Goal: Transaction & Acquisition: Book appointment/travel/reservation

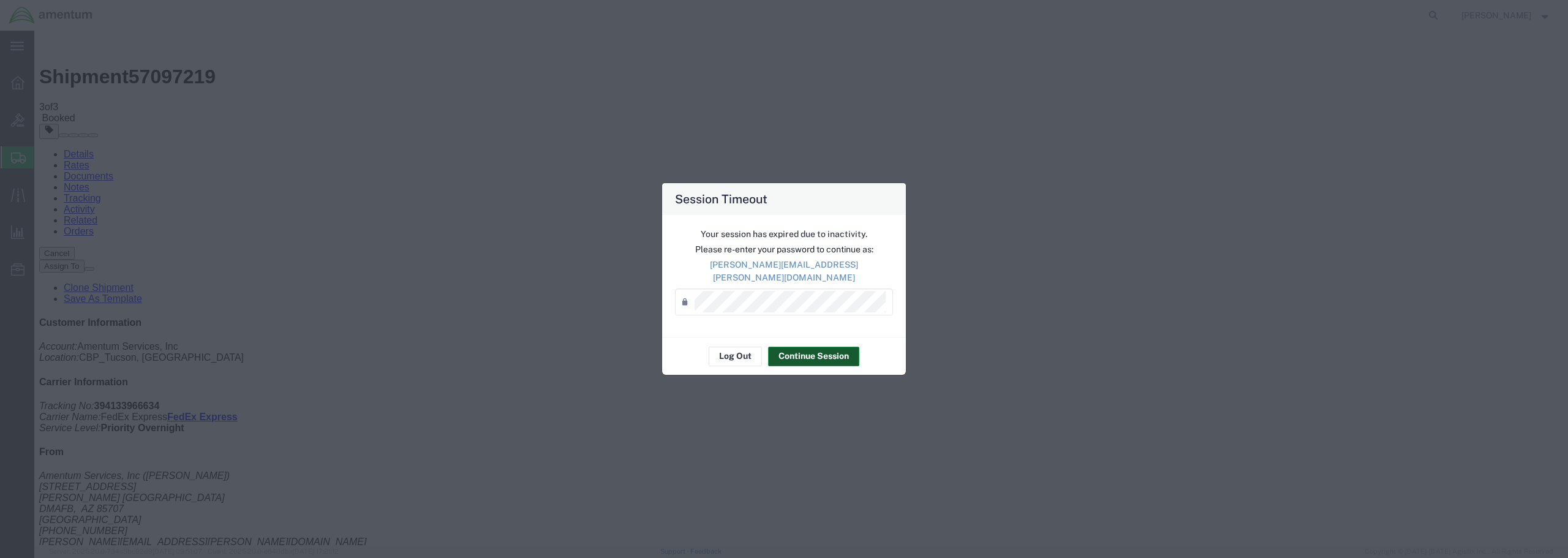
click at [805, 350] on button "Continue Session" at bounding box center [813, 356] width 91 height 19
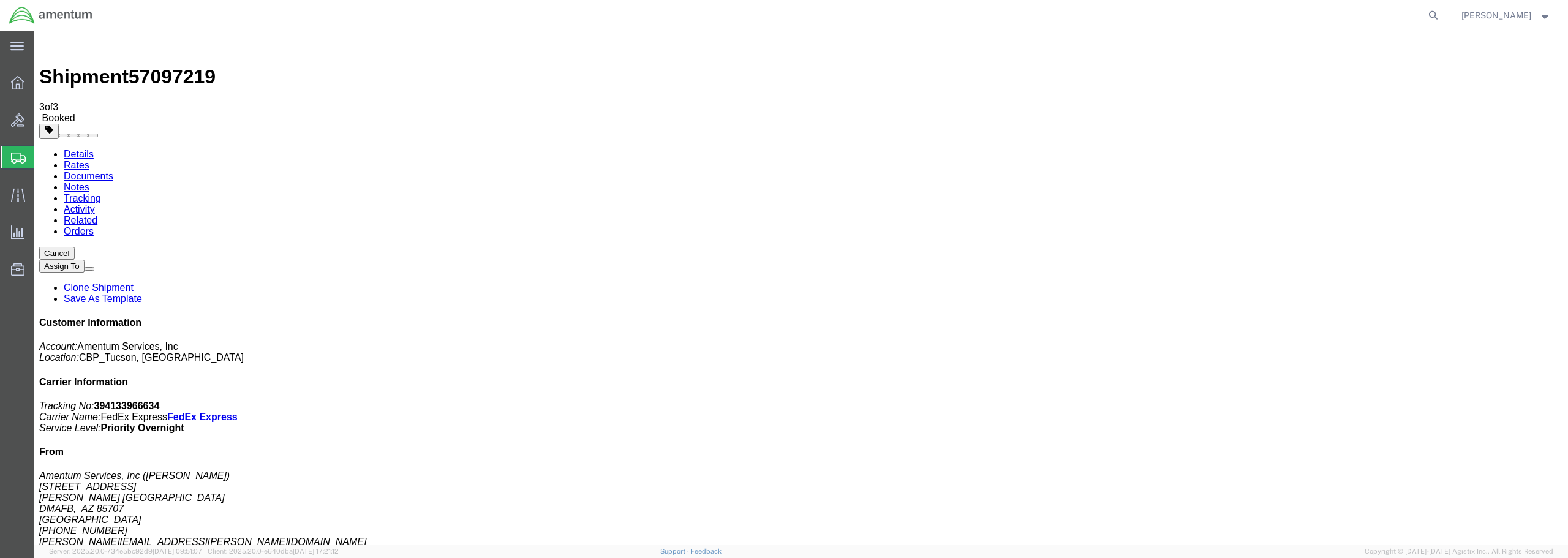
click at [0, 0] on span "Create from Template" at bounding box center [0, 0] width 0 height 0
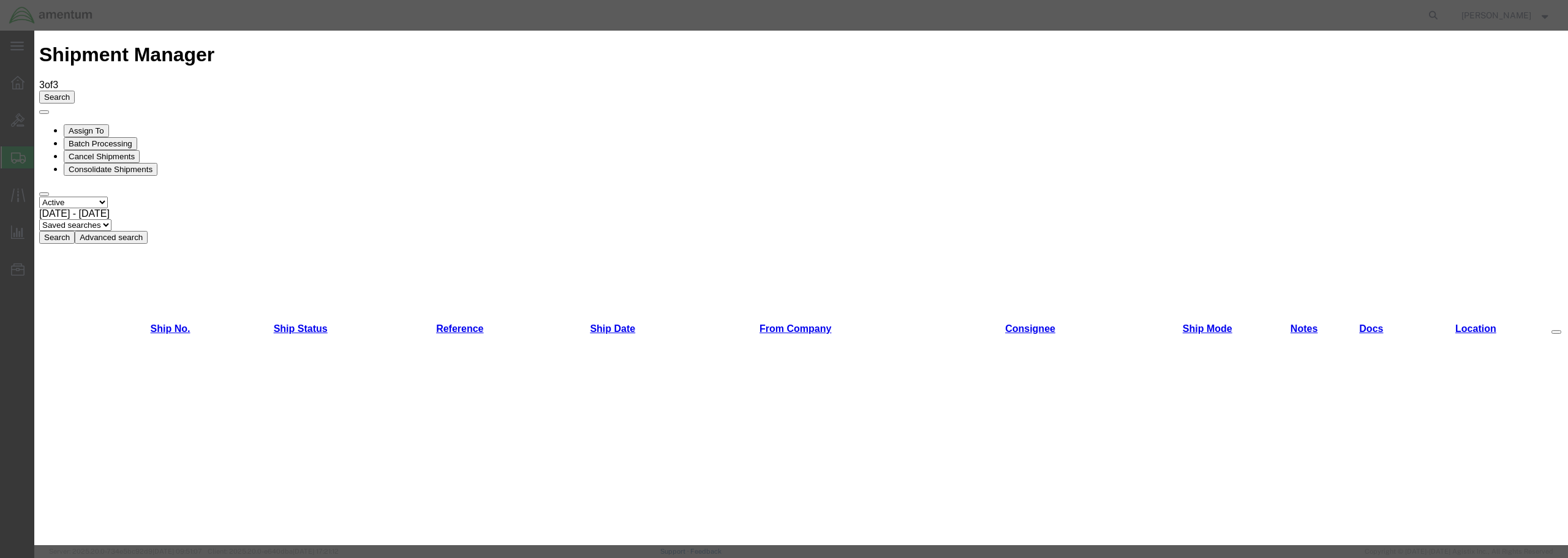
scroll to position [823, 0]
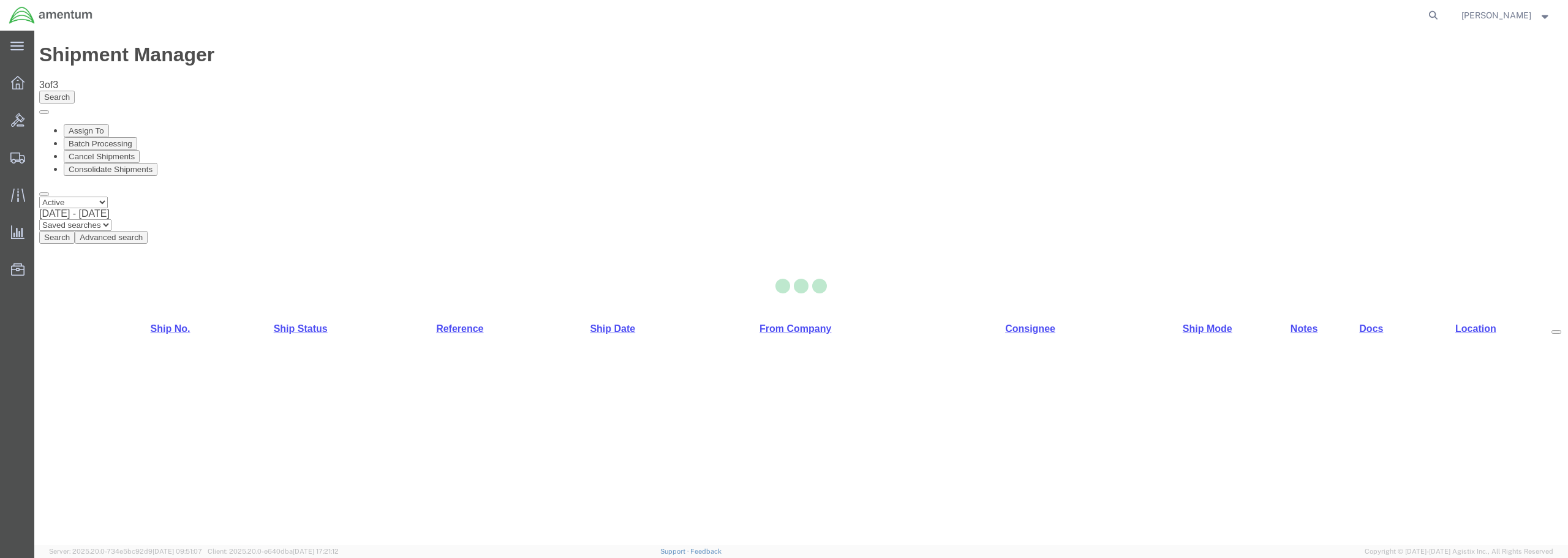
select select "49949"
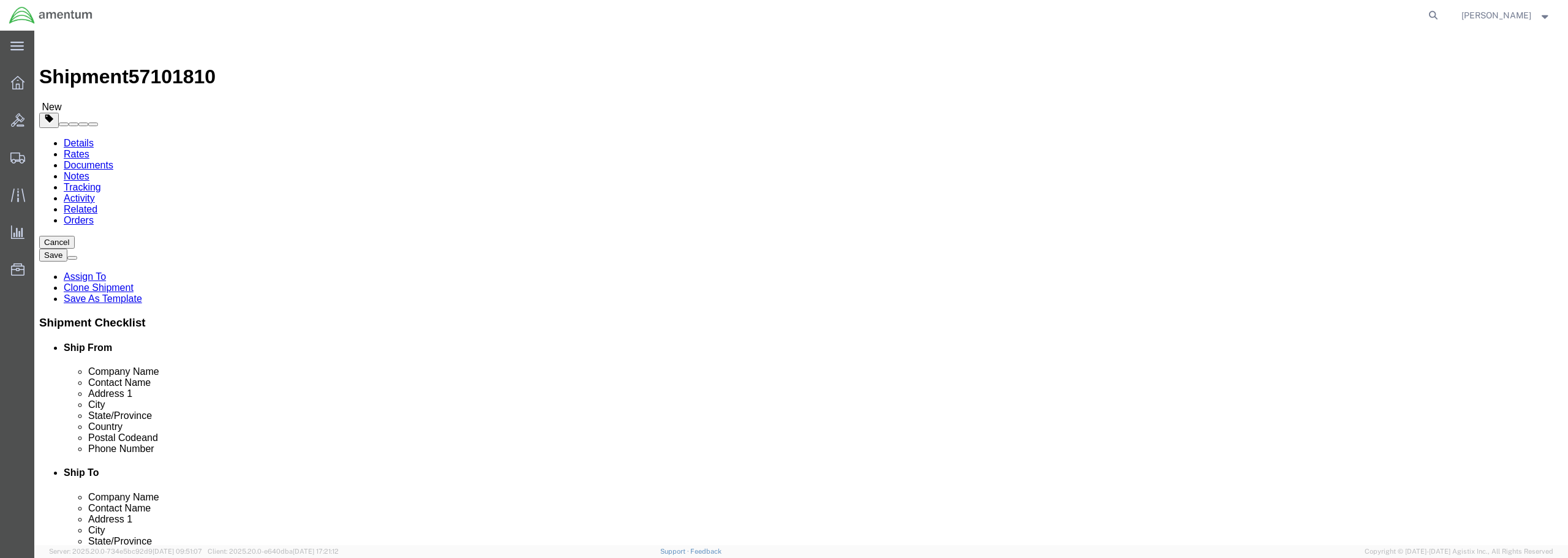
click input "text"
type input "a"
type input "AVIATION OIL ANALYSIS"
click div
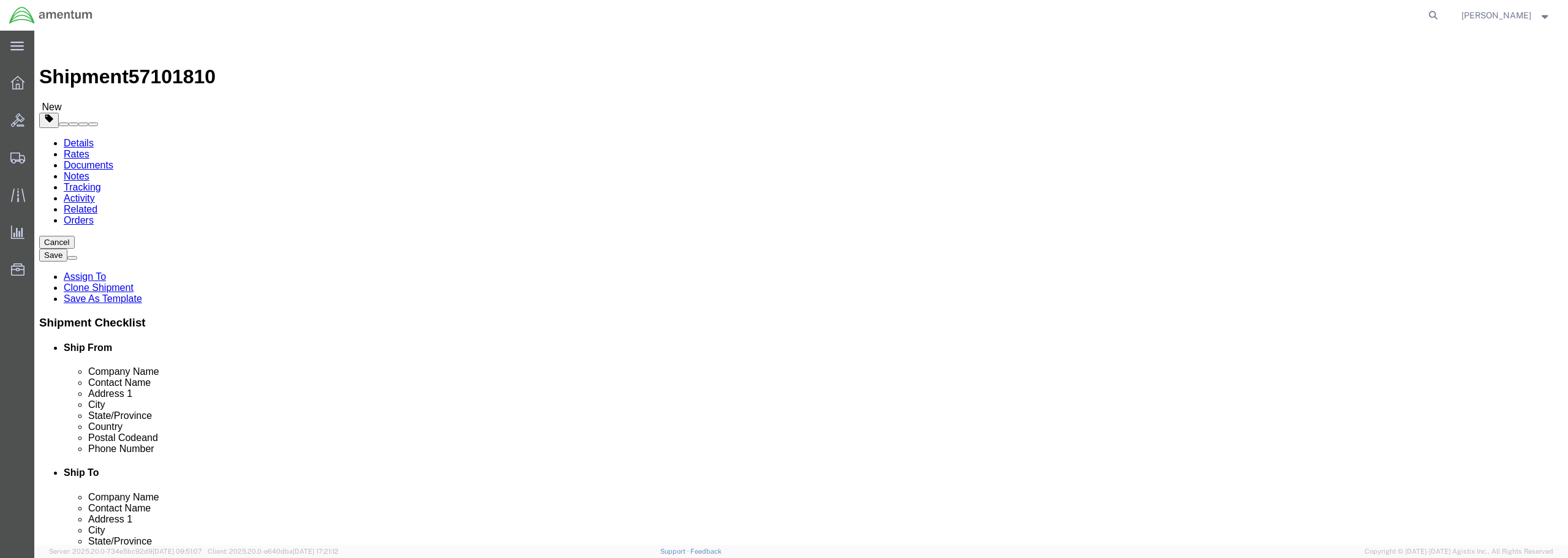
click div
click input "text"
type input "RECIEVING"
click input "text"
type input "[STREET_ADDRESS][PERSON_NAME]"
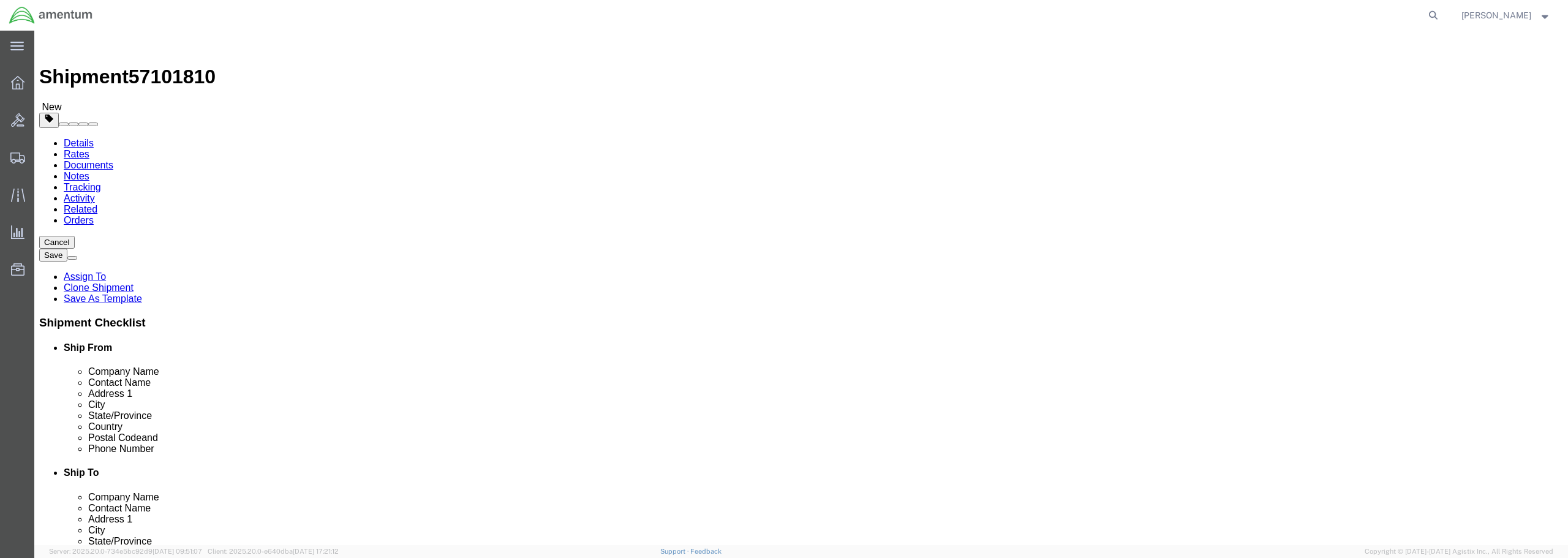
click input "text"
type input "PHOEINX"
click input "Postal Code"
type input "85017"
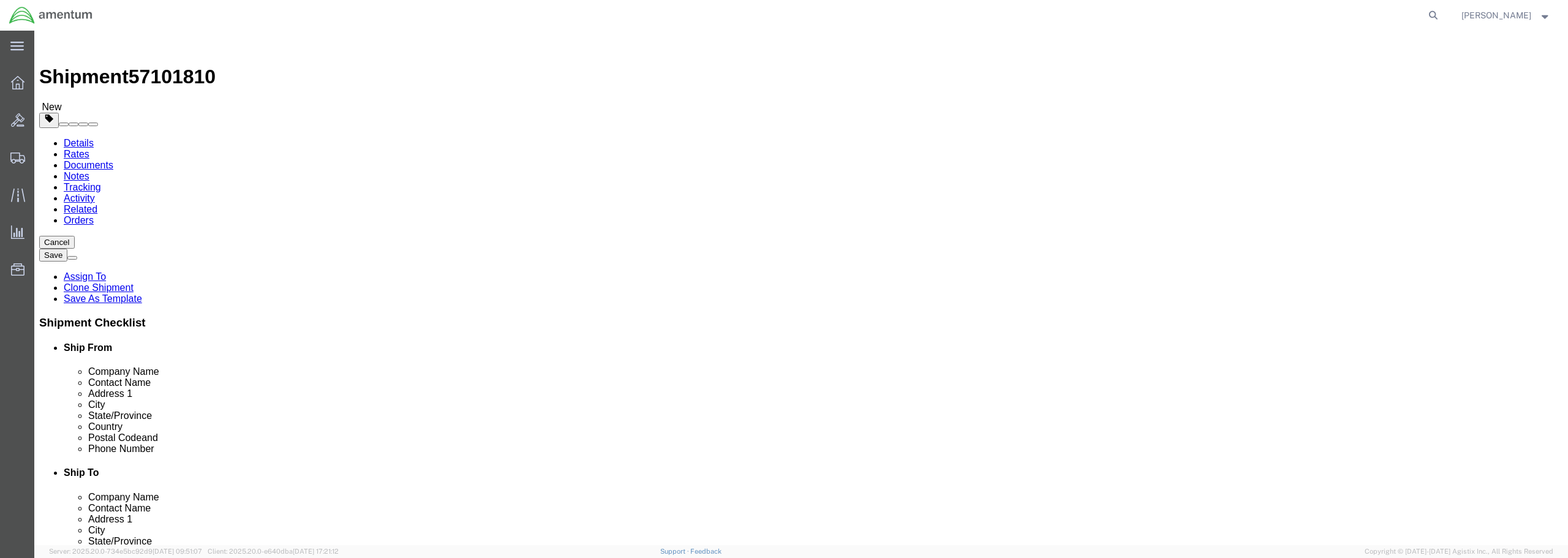
click input "text"
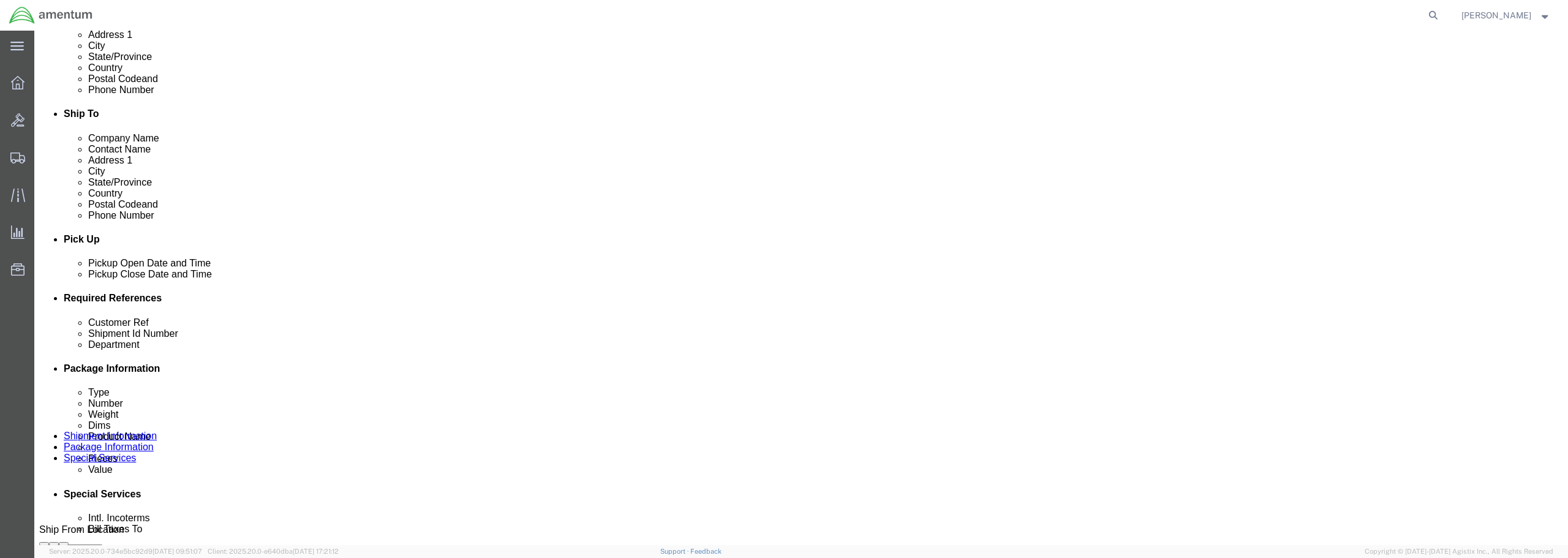
scroll to position [367, 0]
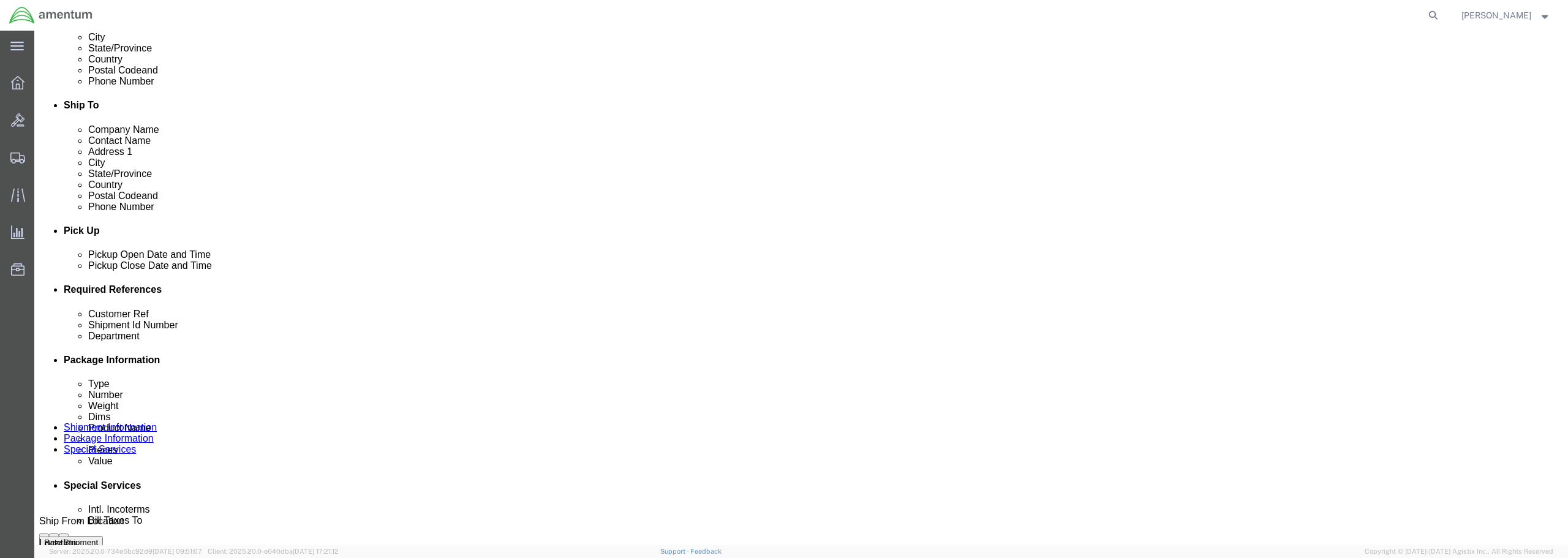
type input "[PHONE_NUMBER]"
click div "[DATE] 2:46 PM"
type input "3:46 PM"
click button "Apply"
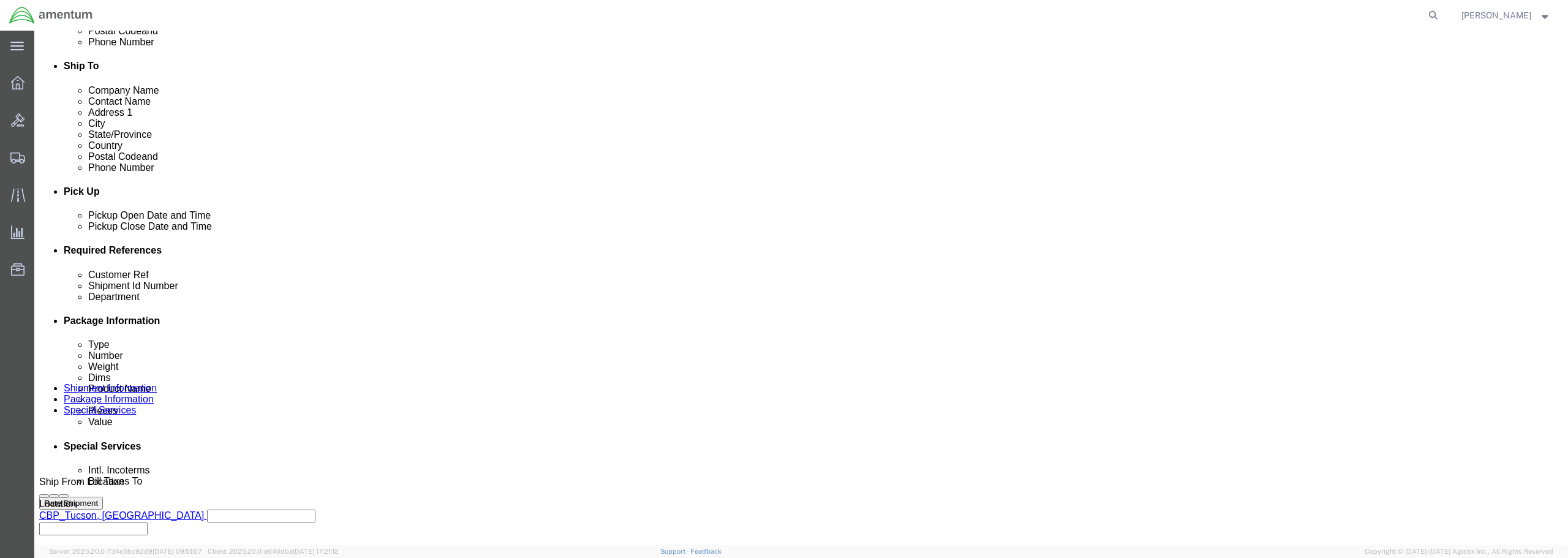
scroll to position [490, 0]
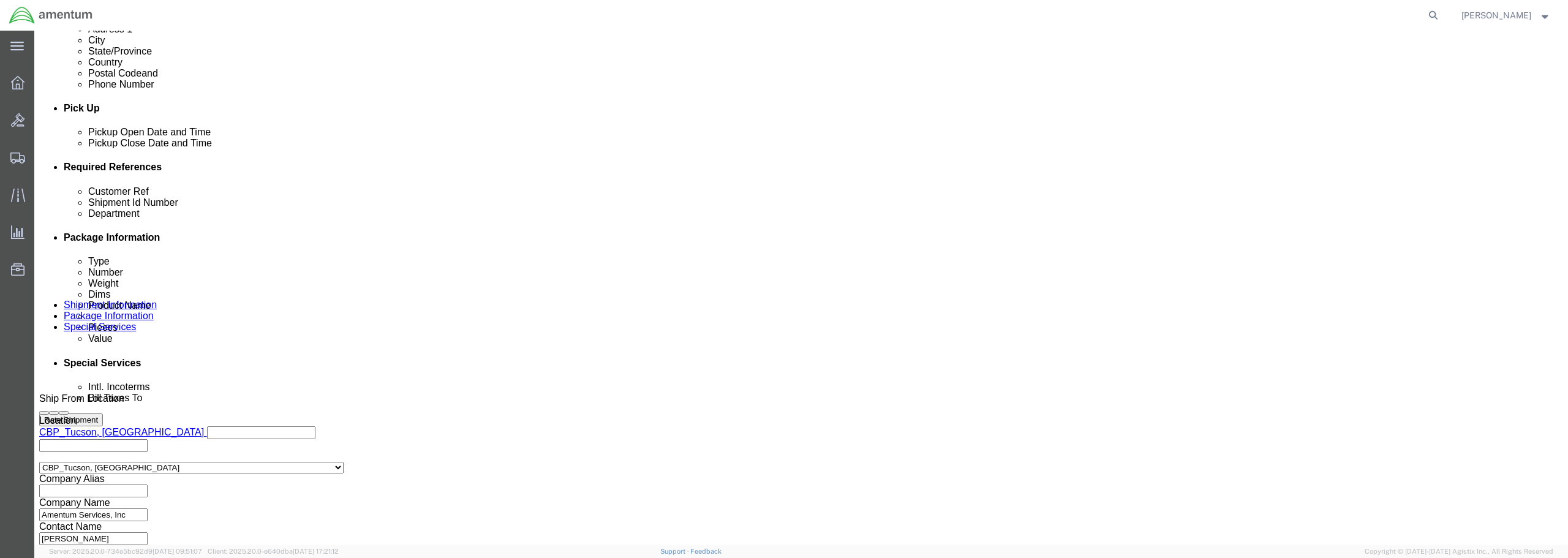
click input "text"
drag, startPoint x: 707, startPoint y: 262, endPoint x: 632, endPoint y: 264, distance: 75.0
click div "Customer Ref OIL ANALYSIS"
type input "OIL ANALYSIS"
click div "References Add reference"
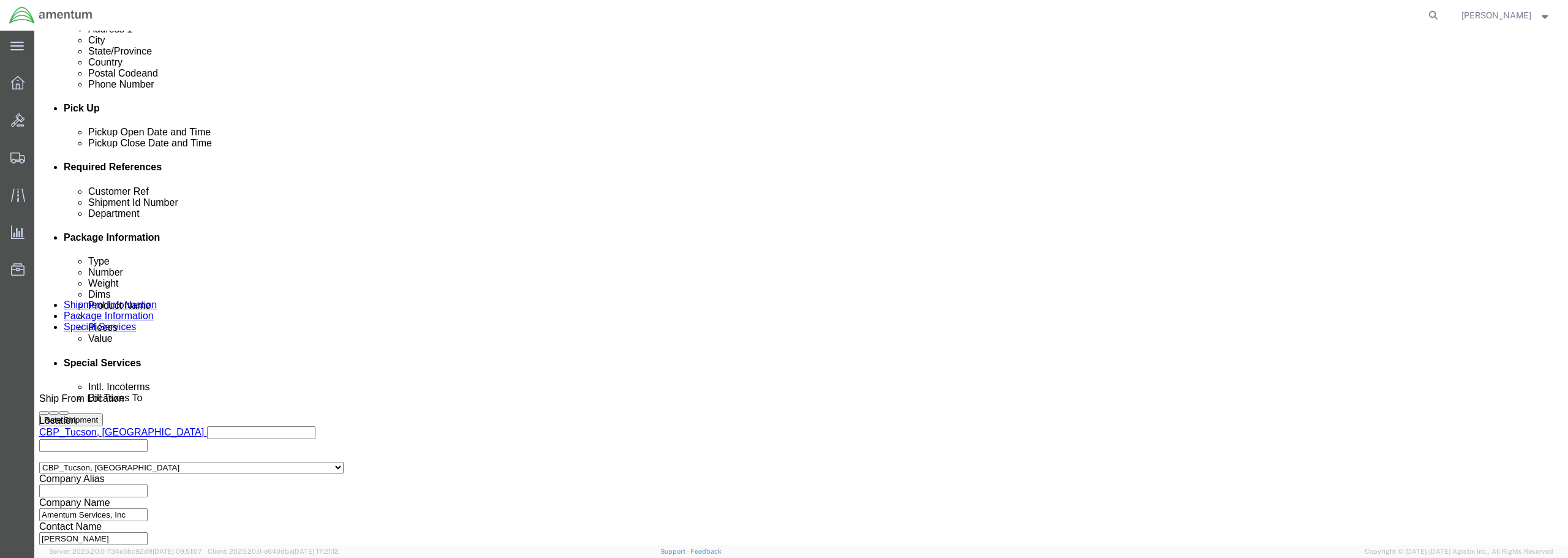
paste input "OIL ANALYSIS"
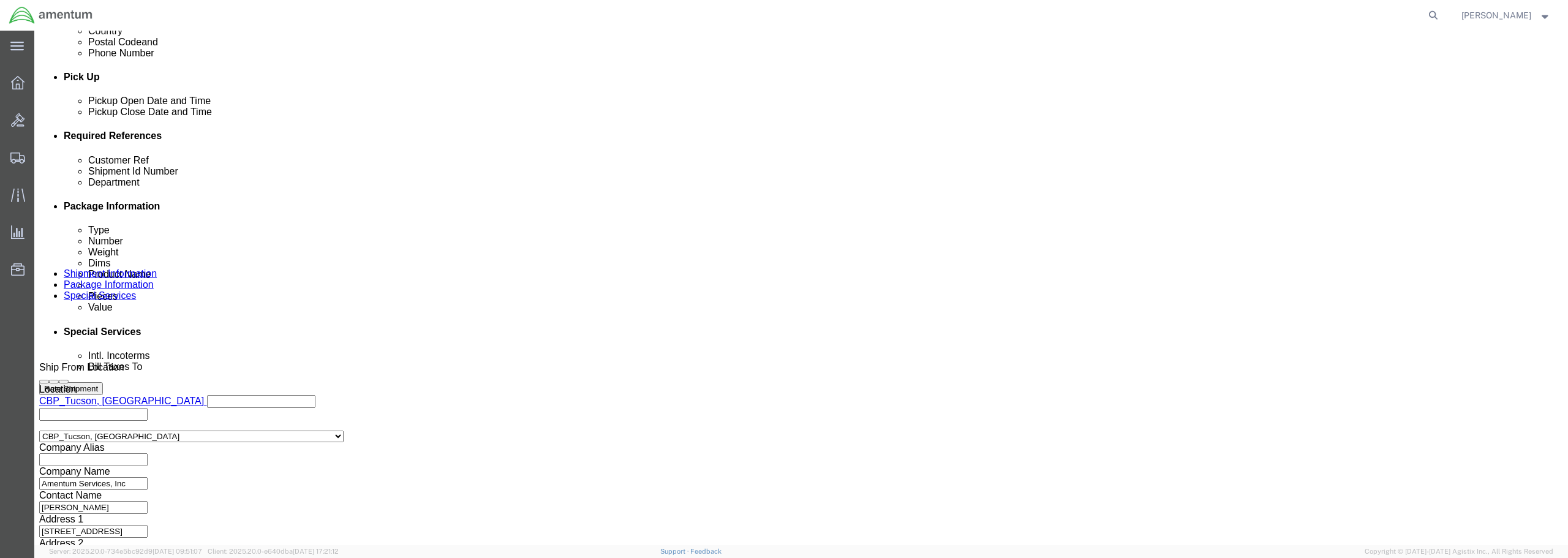
scroll to position [560, 0]
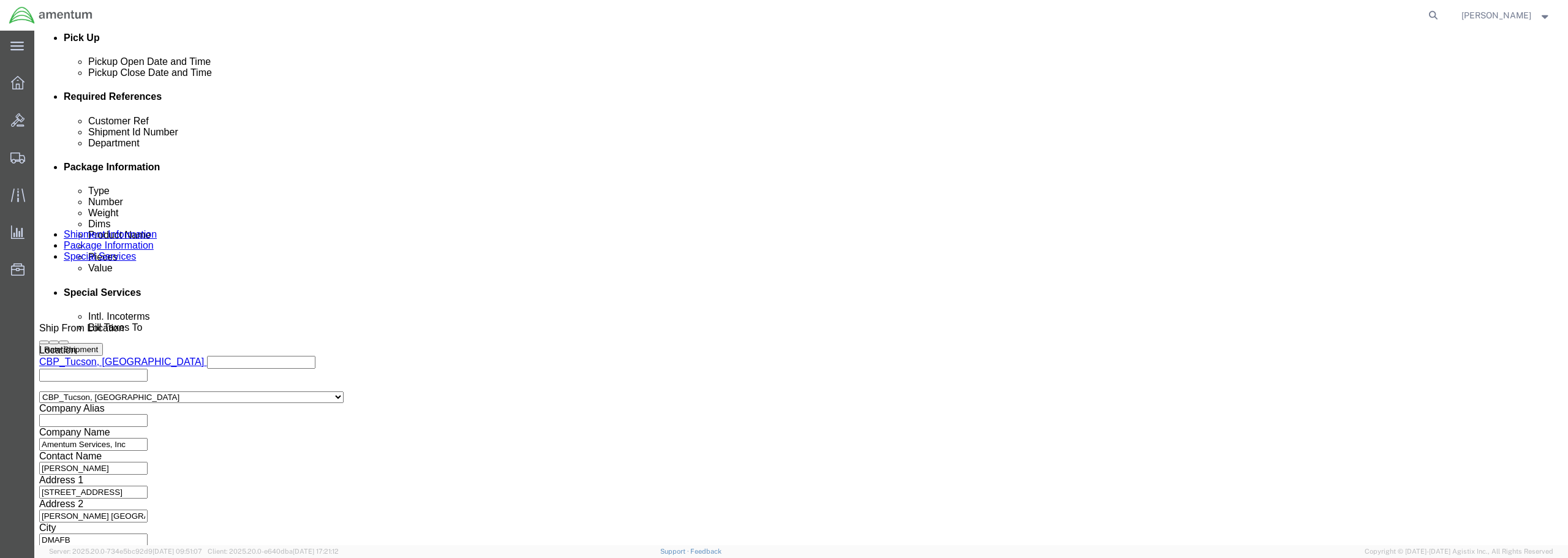
type input "OIL ANALYSIS"
click button "Continue"
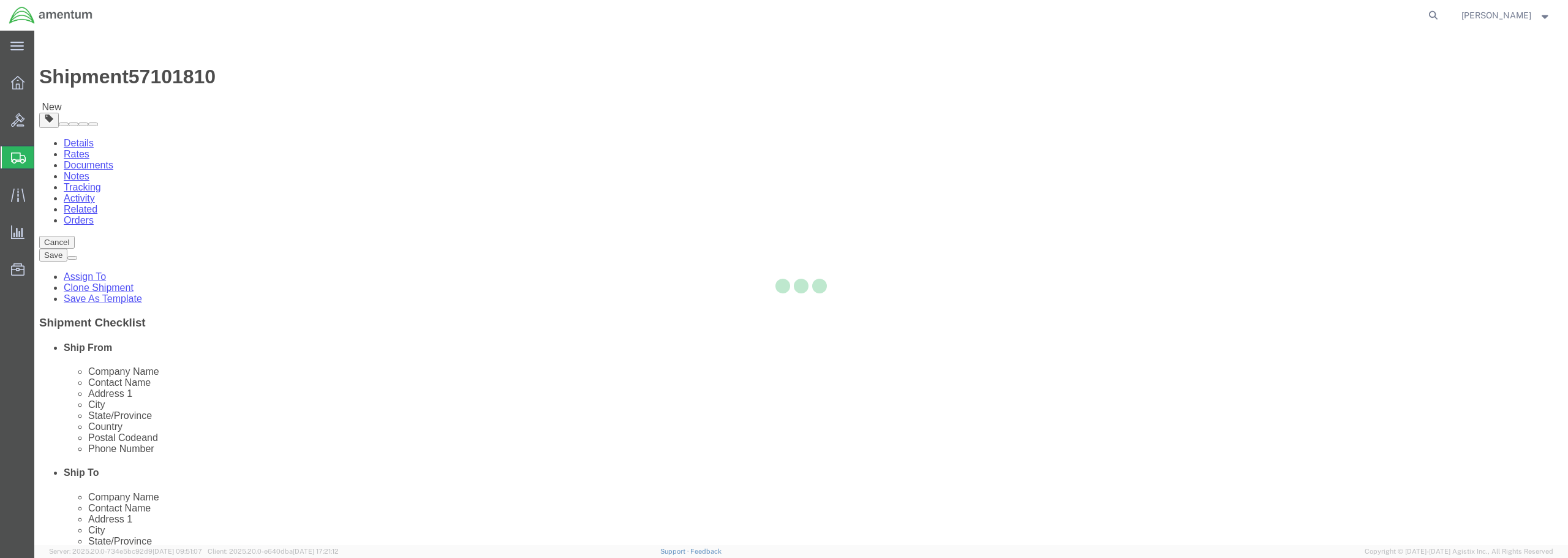
select select "CBOX"
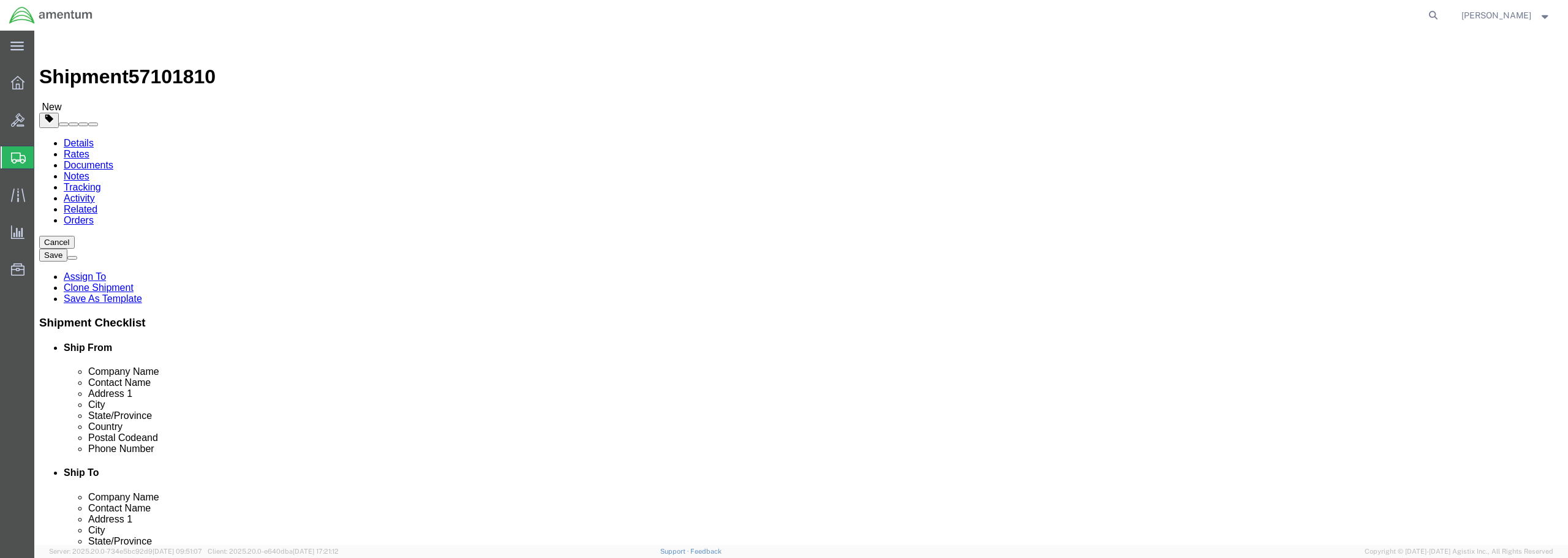
drag, startPoint x: 241, startPoint y: 257, endPoint x: 228, endPoint y: 260, distance: 13.3
click div "Length x Width x Height Select cm ft in"
type input "12"
type input "10"
type input "7"
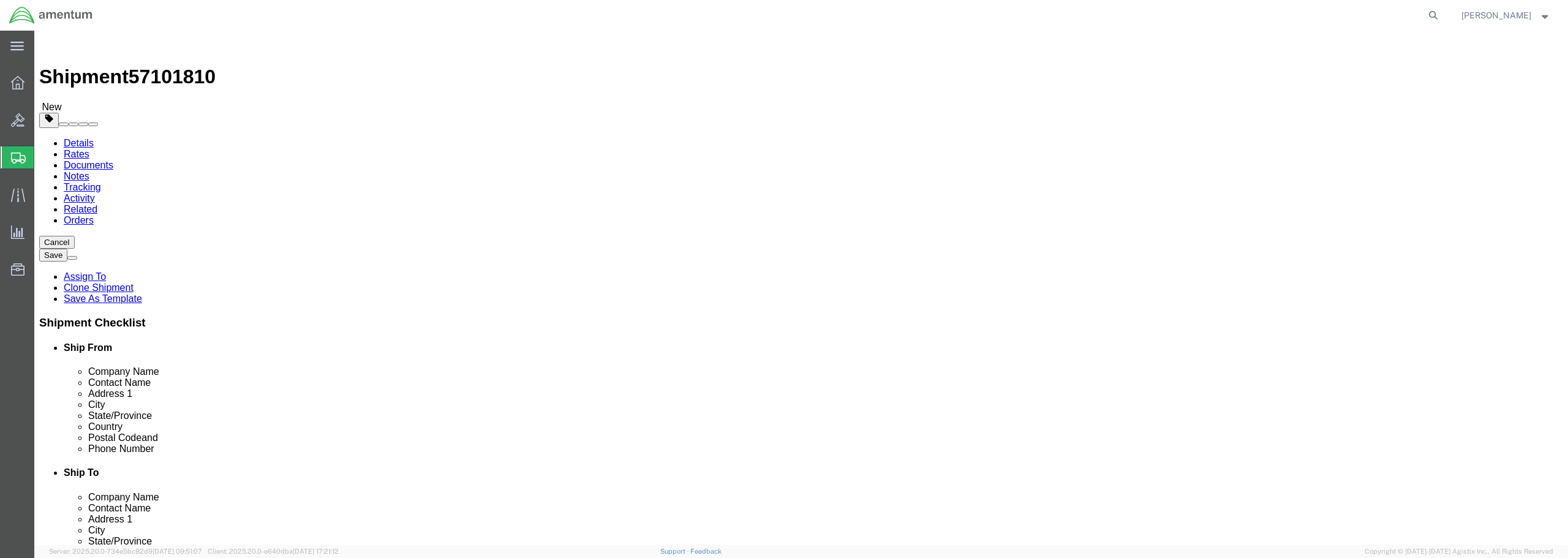
drag, startPoint x: 254, startPoint y: 282, endPoint x: 203, endPoint y: 274, distance: 51.6
click div "Package Type Select BCK Boxes Bale(s) Basket(s) Bolt(s) Bottle(s) Buckets Bulk …"
type input "2.00"
click link "Add Content"
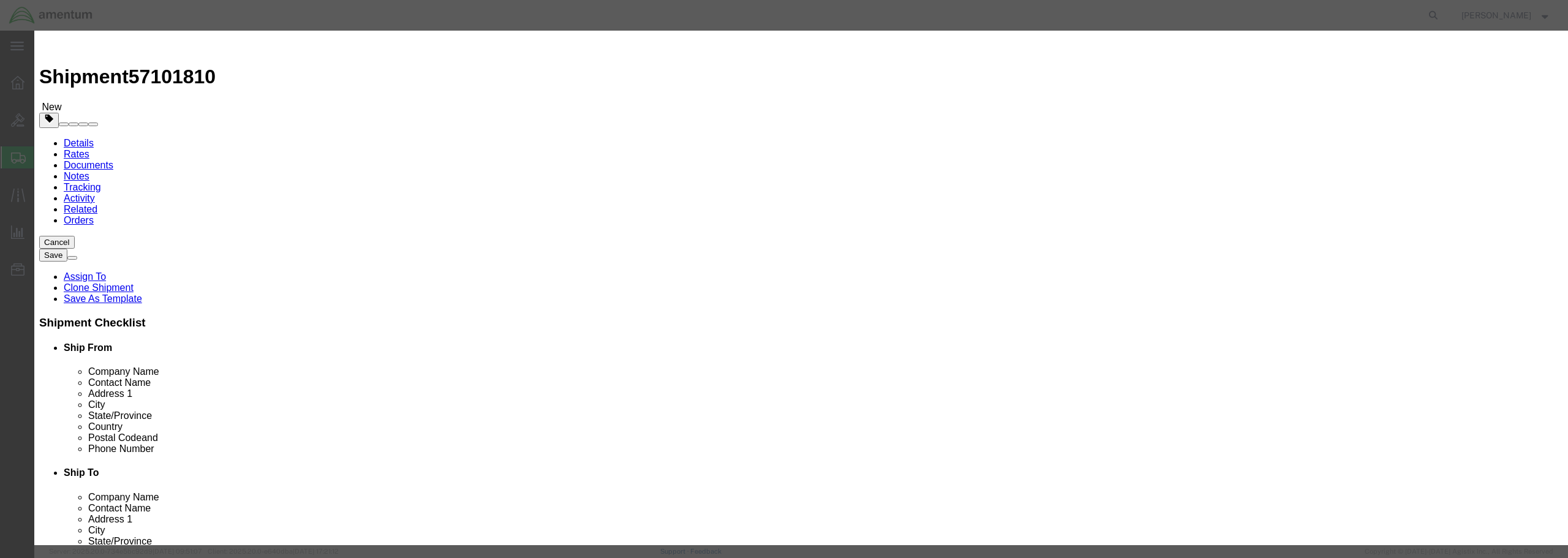
click input "text"
paste input "OIL ANALYSIS"
type input "OIL ANALYSIS"
drag, startPoint x: 570, startPoint y: 117, endPoint x: 536, endPoint y: 116, distance: 34.0
click div "Pieces 0 Select Bag Barrels 100Board Feet Bottle Box Blister Pack Carats Can Ca…"
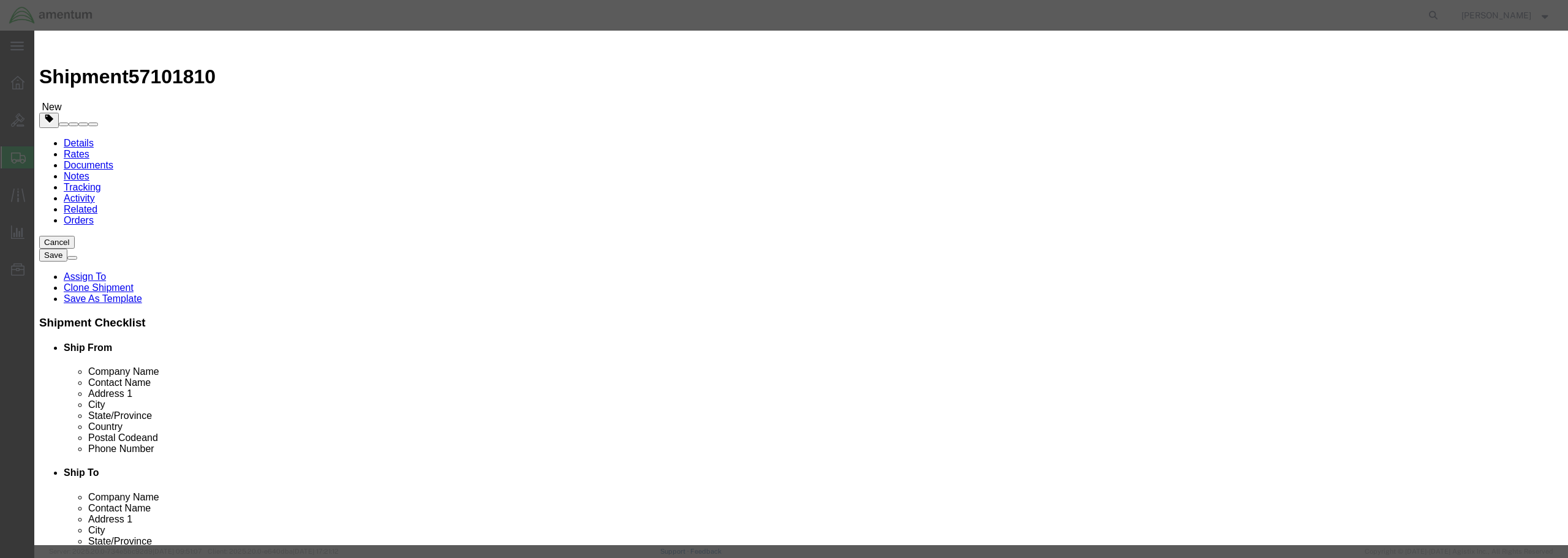
type input "3"
click input "text"
type input "50.00"
click select "Select 50 55 60 65 70 85 92.5 100 125 175 250 300 400"
select select "250"
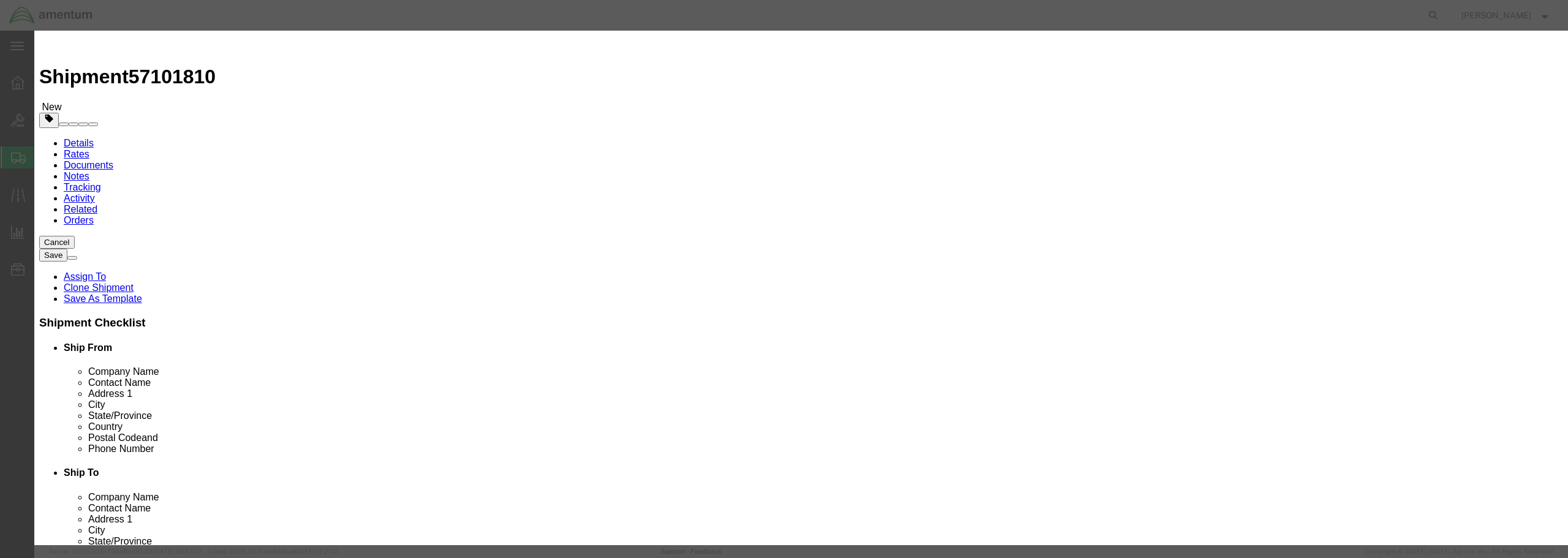
click select "Select 50 55 60 65 70 85 92.5 100 125 175 250 300 400"
click button "Save & Close"
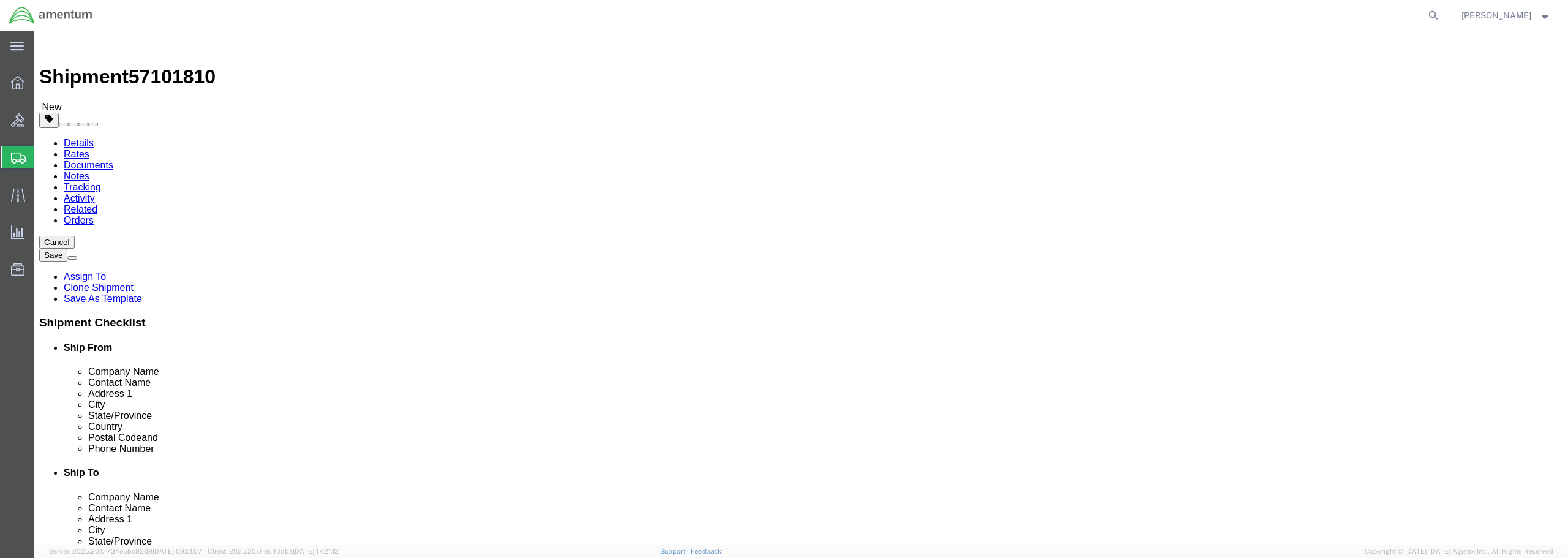
click button "Rate Shipment"
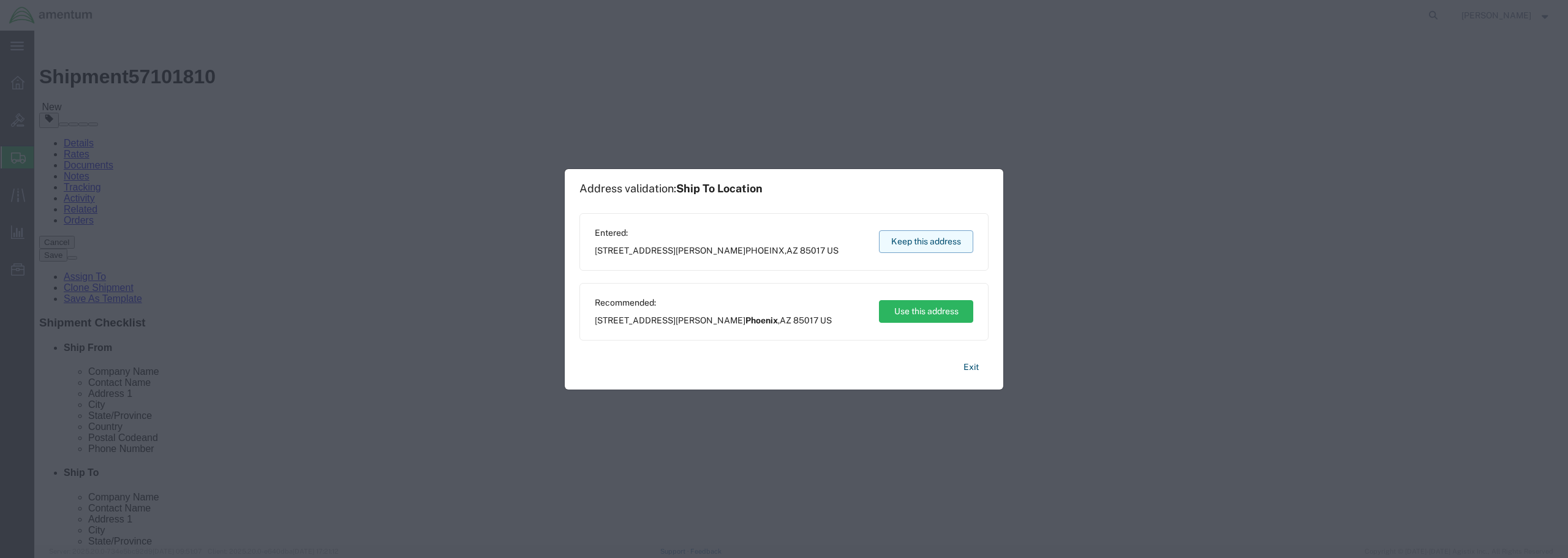
click at [911, 240] on button "Keep this address" at bounding box center [926, 241] width 94 height 23
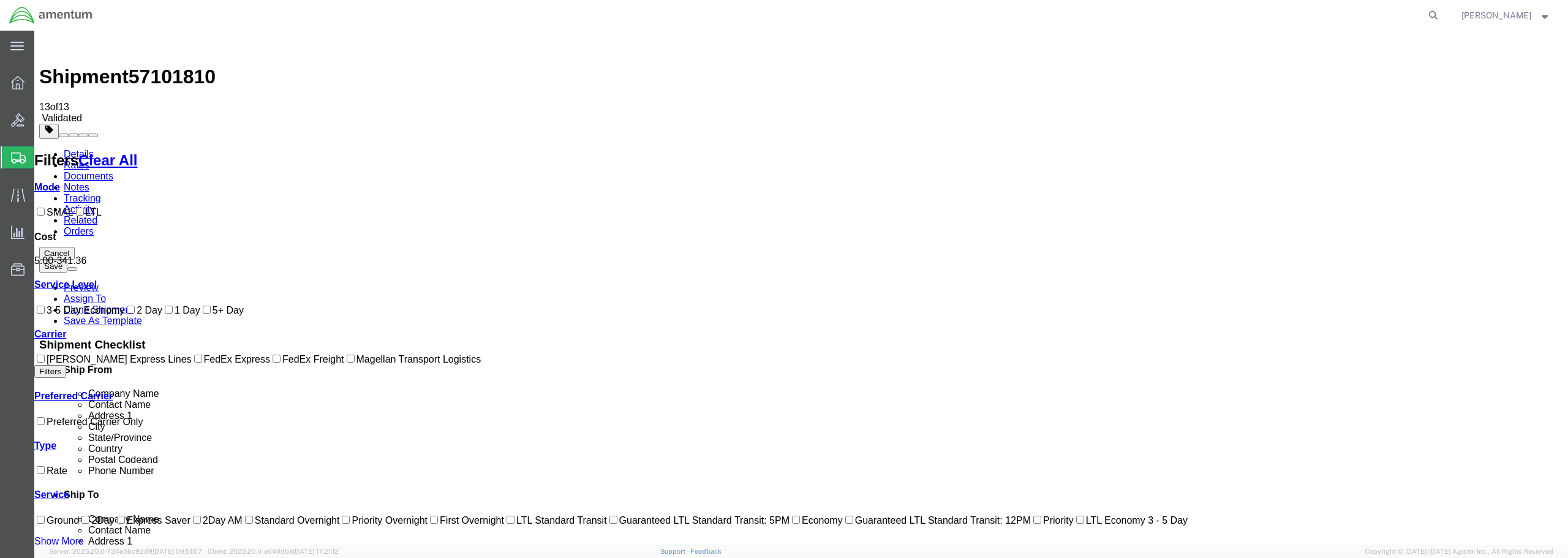
checkbox input "true"
